Goal: Information Seeking & Learning: Compare options

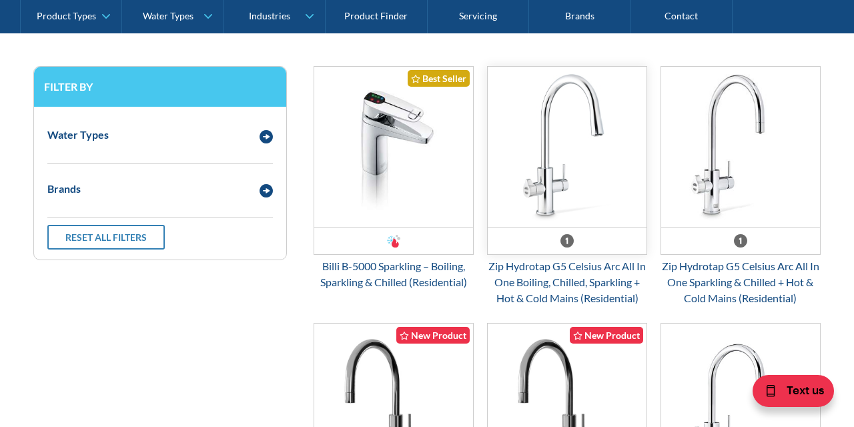
scroll to position [731, 0]
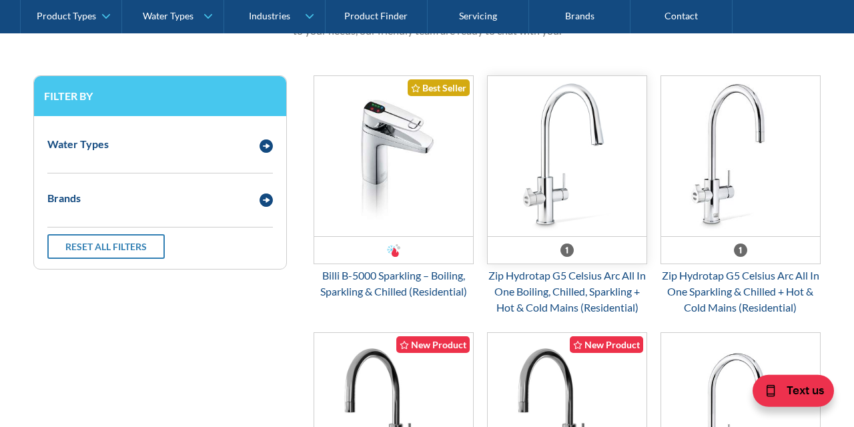
click at [567, 186] on img "Email Form 3" at bounding box center [567, 156] width 159 height 160
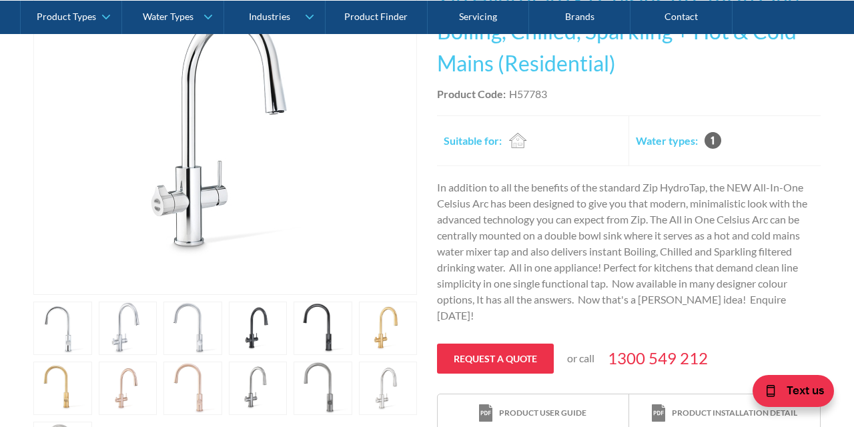
scroll to position [487, 0]
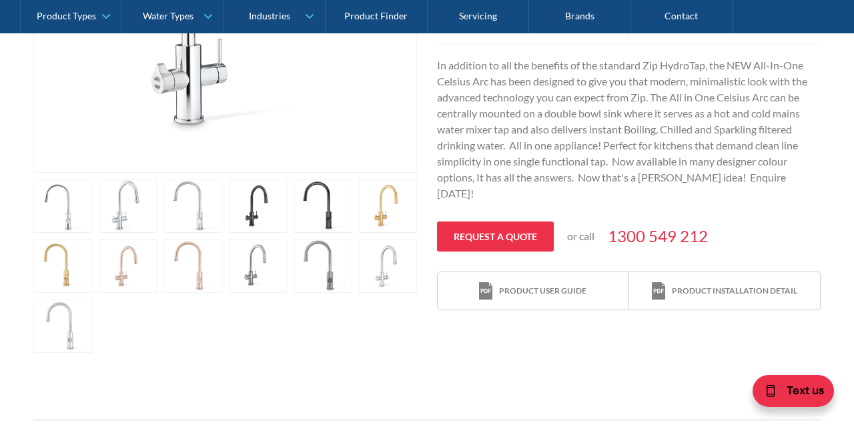
click at [67, 233] on link "open lightbox" at bounding box center [62, 205] width 59 height 53
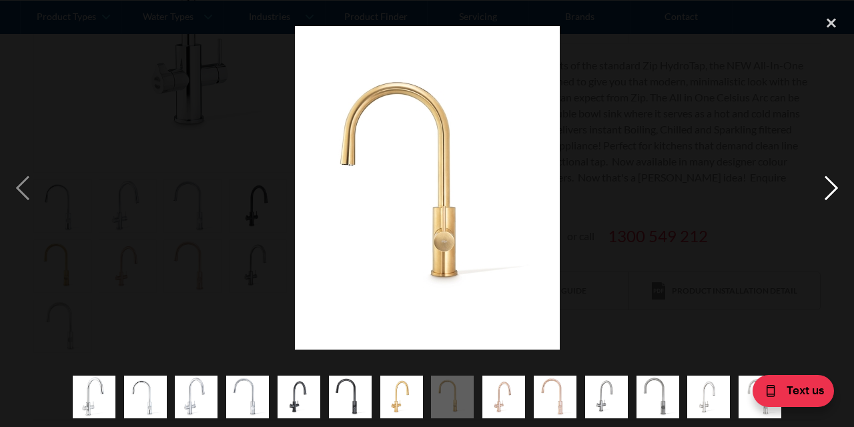
click at [832, 184] on div "next image" at bounding box center [831, 188] width 45 height 359
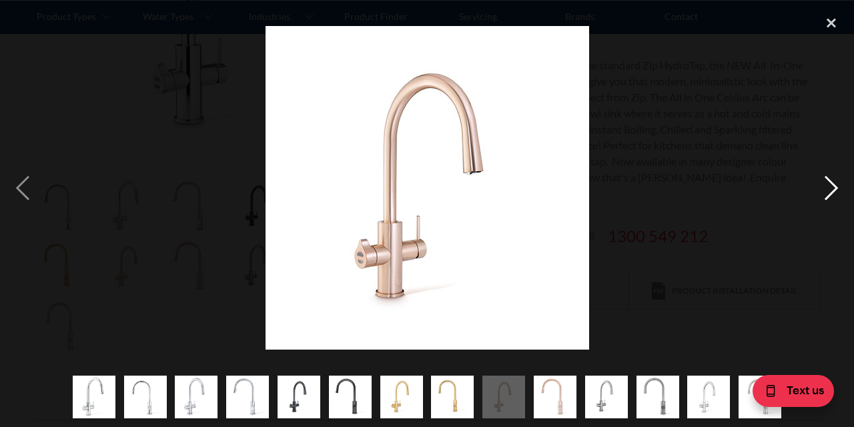
click at [832, 184] on div "next image" at bounding box center [831, 188] width 45 height 359
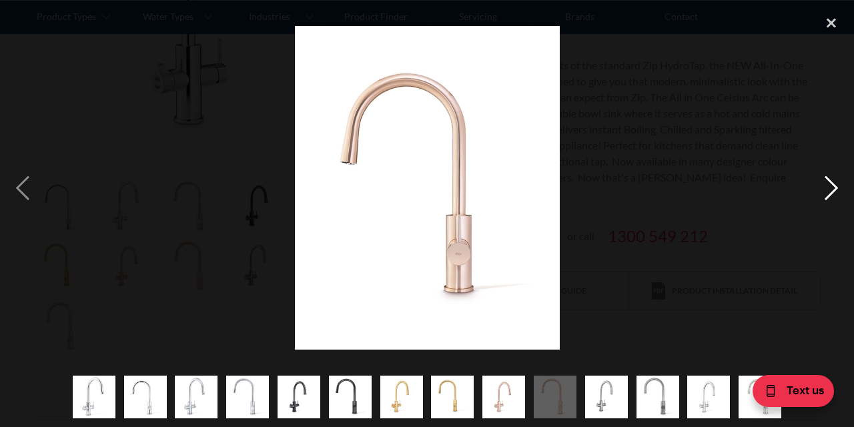
click at [832, 184] on div "next image" at bounding box center [831, 188] width 45 height 359
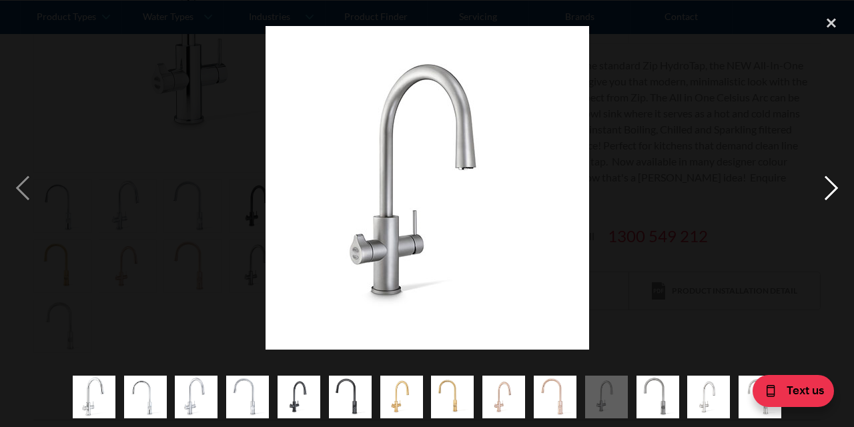
click at [832, 184] on div "next image" at bounding box center [831, 188] width 45 height 359
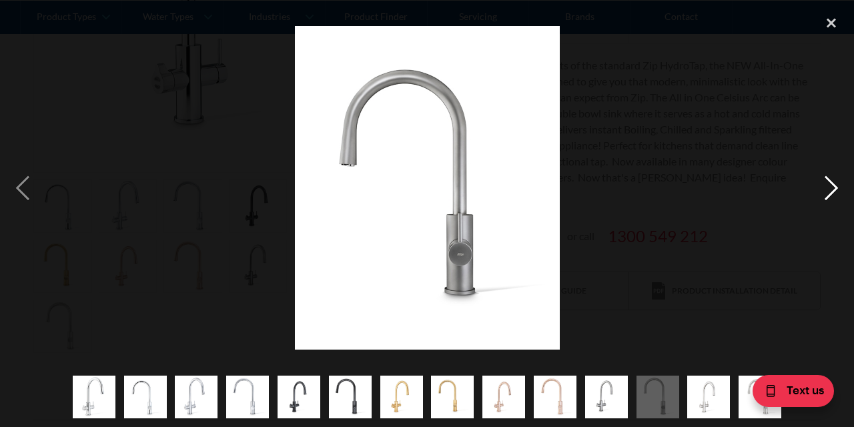
click at [832, 184] on div "next image" at bounding box center [831, 188] width 45 height 359
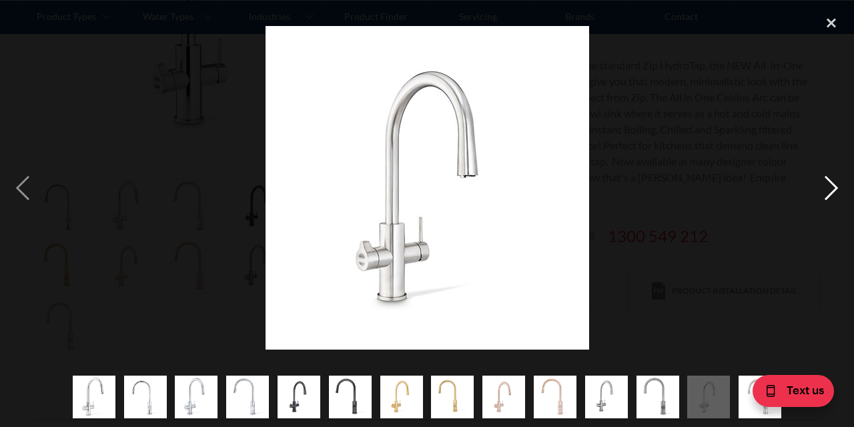
click at [832, 184] on div "next image" at bounding box center [831, 188] width 45 height 359
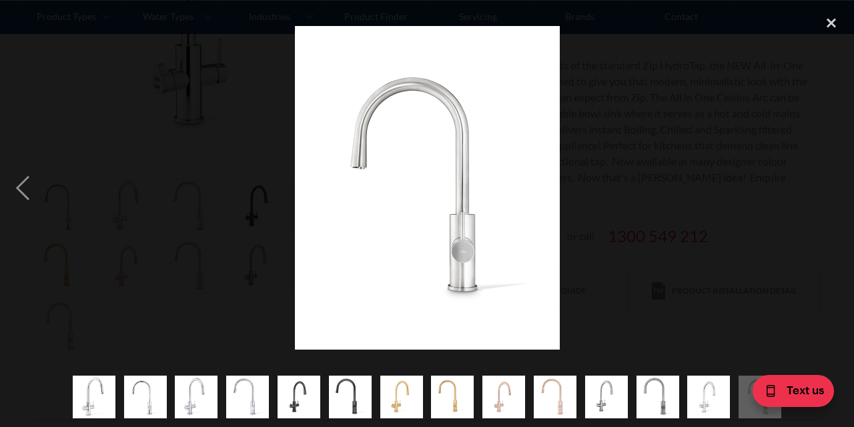
click at [832, 184] on div "next image" at bounding box center [831, 188] width 45 height 359
click at [827, 16] on div "close lightbox" at bounding box center [831, 23] width 45 height 29
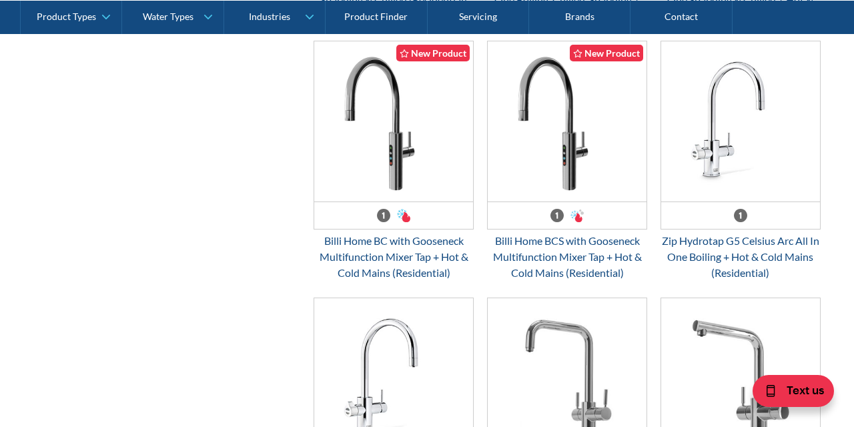
scroll to position [1026, 0]
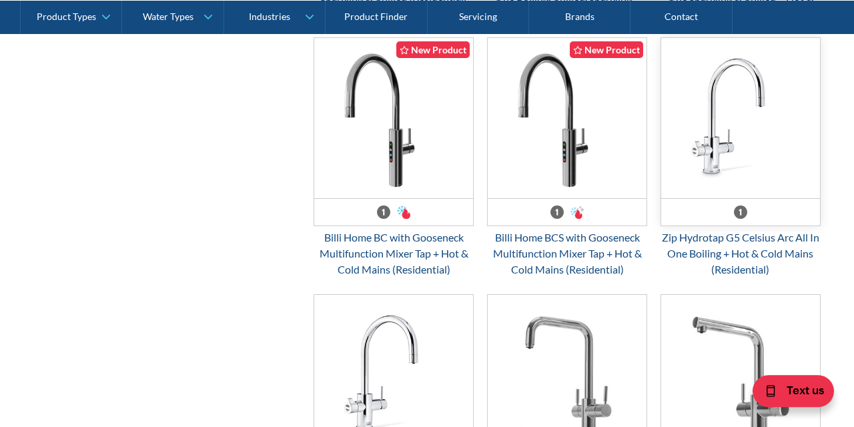
click at [749, 151] on img "Email Form 3" at bounding box center [740, 118] width 159 height 160
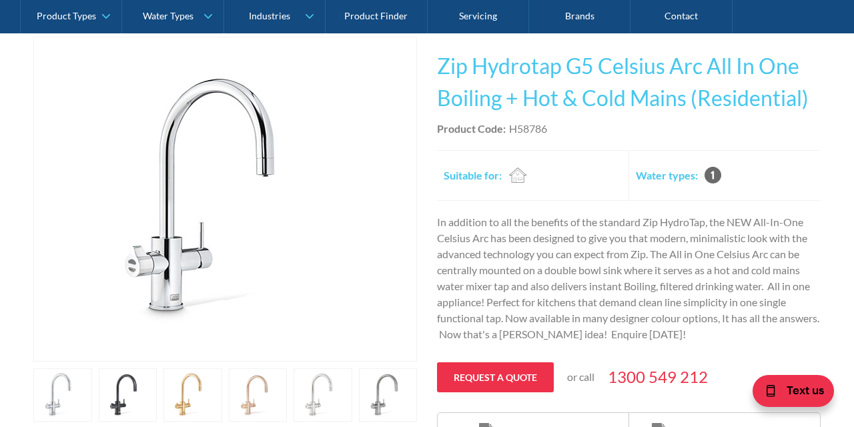
scroll to position [264, 0]
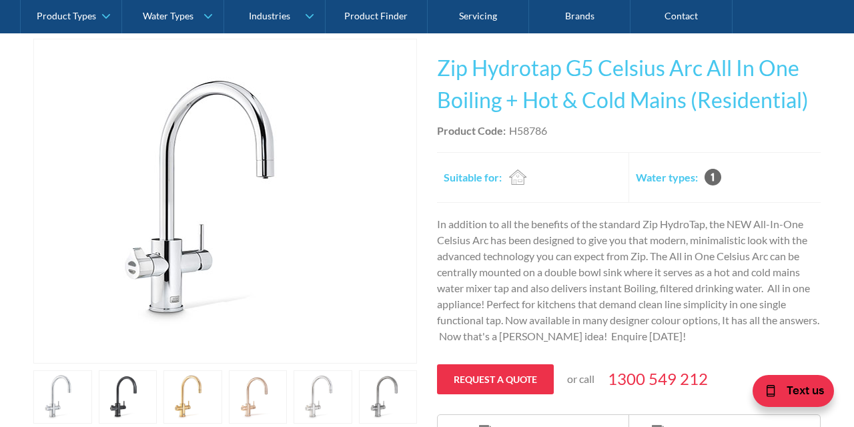
click at [322, 248] on img "open lightbox" at bounding box center [225, 201] width 324 height 324
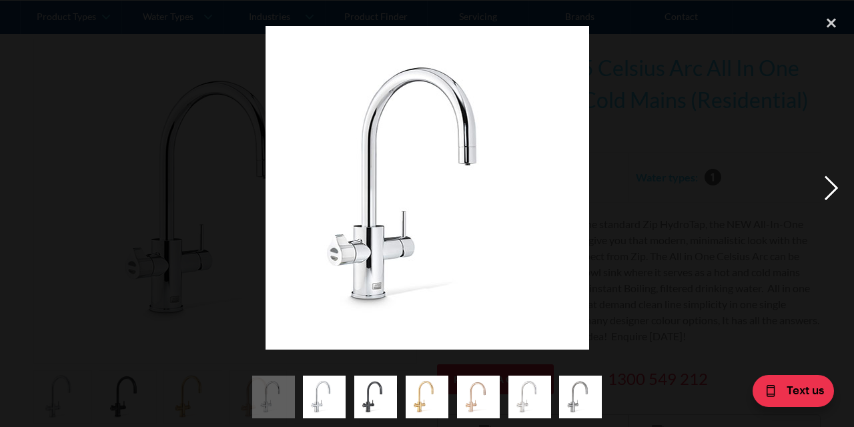
click at [829, 190] on div "next image" at bounding box center [831, 188] width 45 height 359
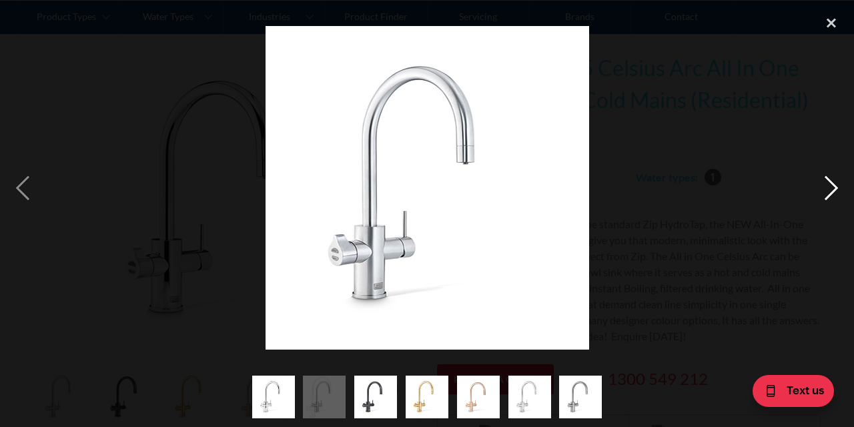
click at [829, 190] on div "next image" at bounding box center [831, 188] width 45 height 359
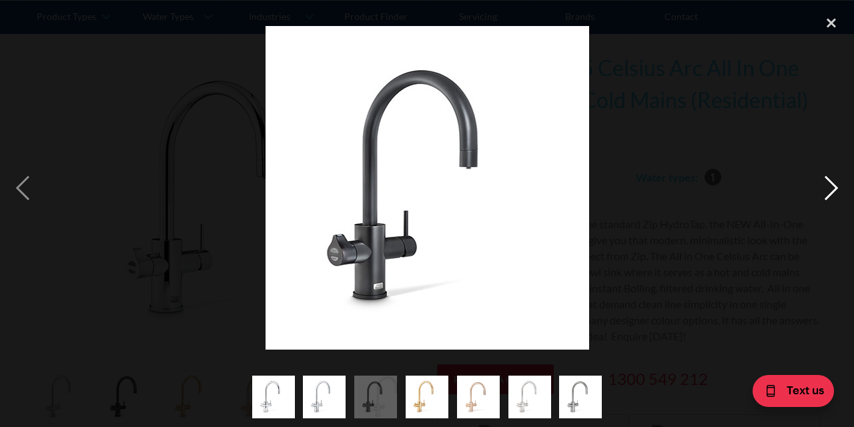
click at [829, 190] on div "next image" at bounding box center [831, 188] width 45 height 359
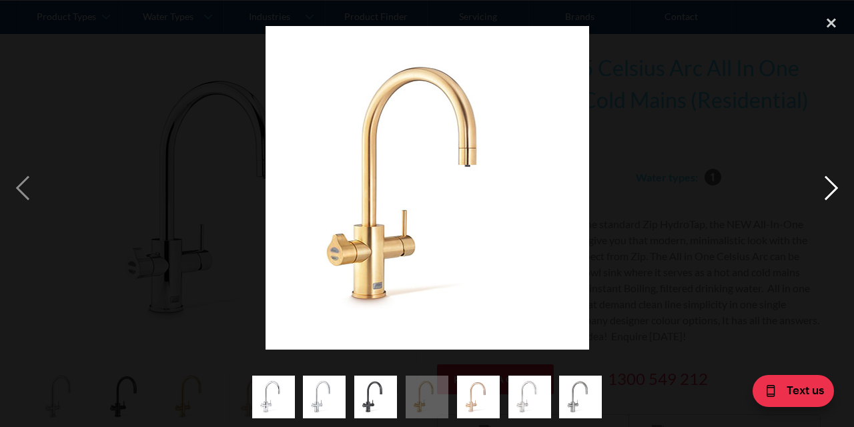
click at [829, 190] on div "next image" at bounding box center [831, 188] width 45 height 359
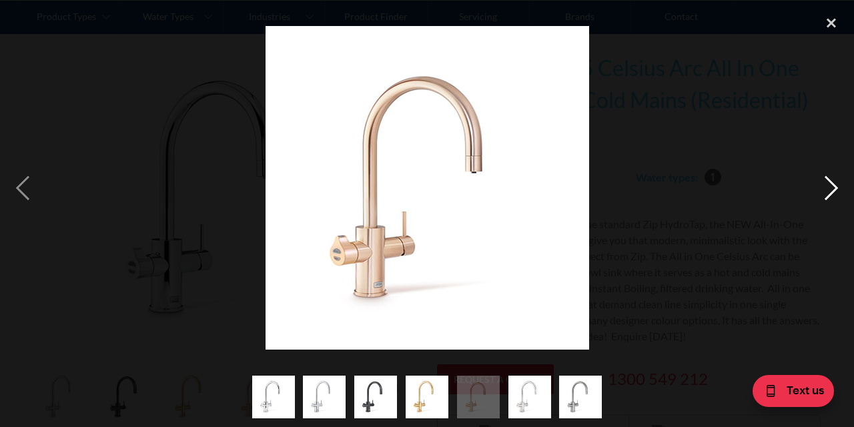
click at [829, 190] on div "next image" at bounding box center [831, 188] width 45 height 359
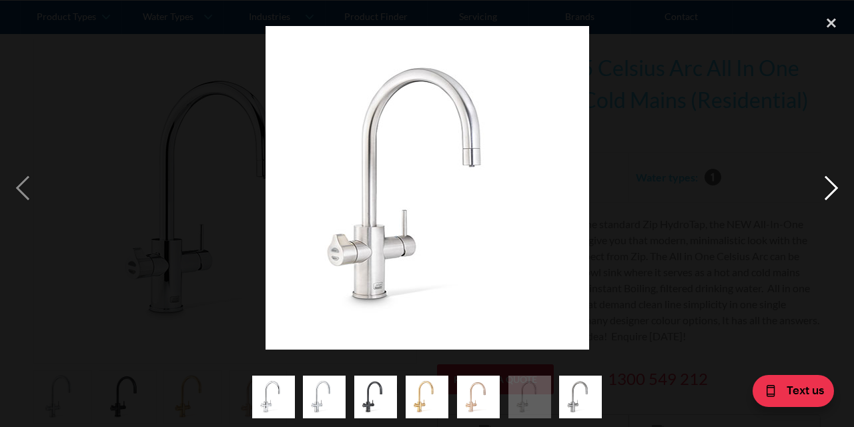
click at [833, 186] on div "next image" at bounding box center [831, 188] width 45 height 359
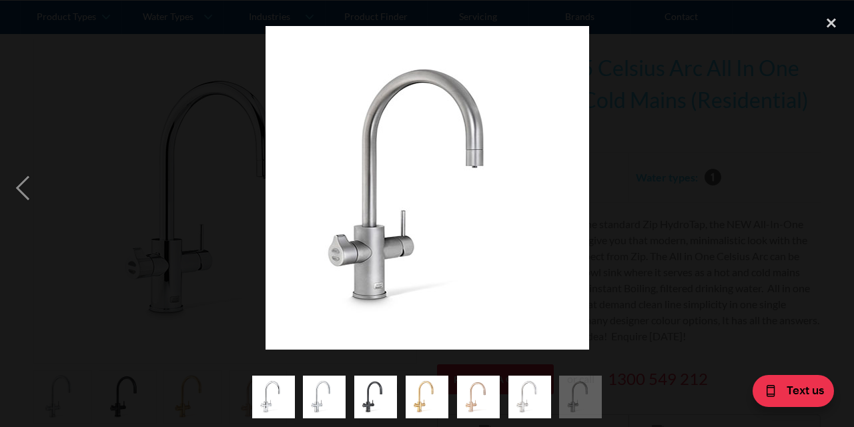
click at [833, 186] on div "next image" at bounding box center [831, 188] width 45 height 359
click at [429, 385] on img "show item 4 of 7" at bounding box center [427, 397] width 43 height 43
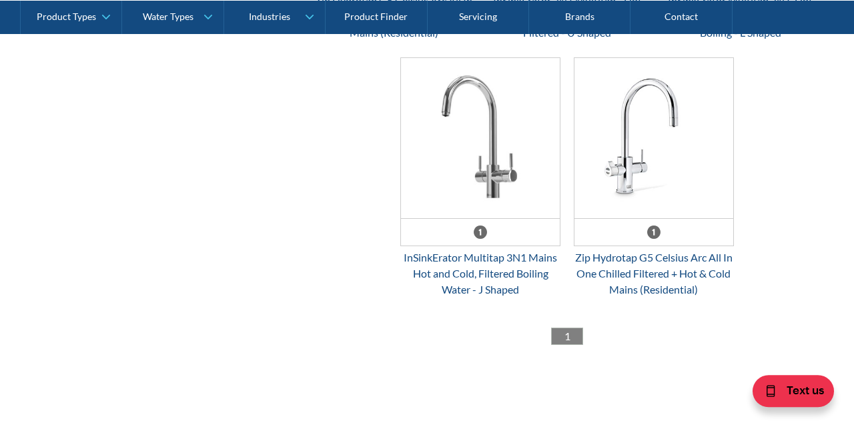
scroll to position [1517, 0]
